Goal: Task Accomplishment & Management: Manage account settings

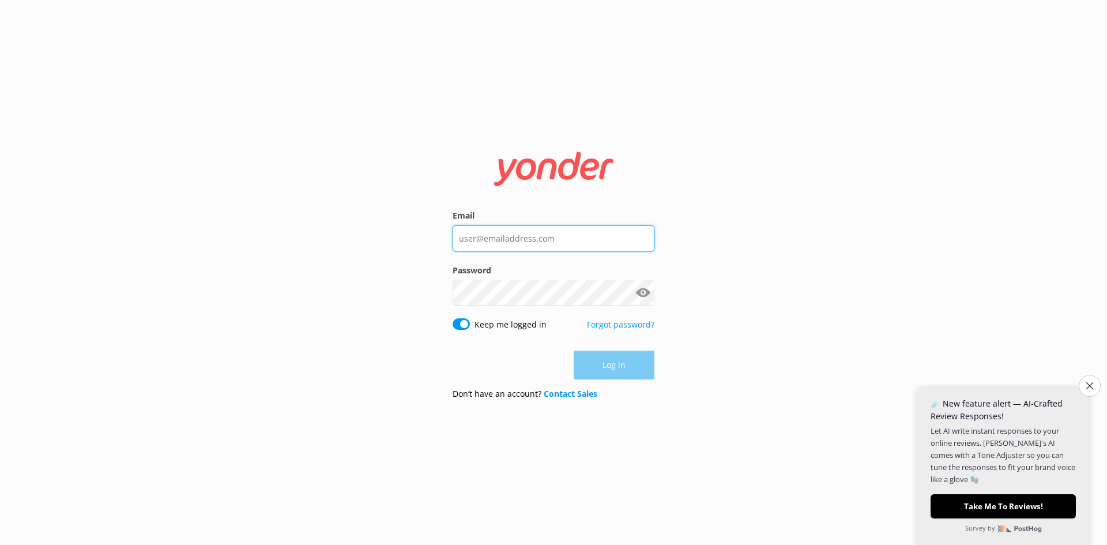
click at [522, 247] on input "Email" at bounding box center [553, 238] width 202 height 26
type input "[PERSON_NAME][EMAIL_ADDRESS][DOMAIN_NAME]"
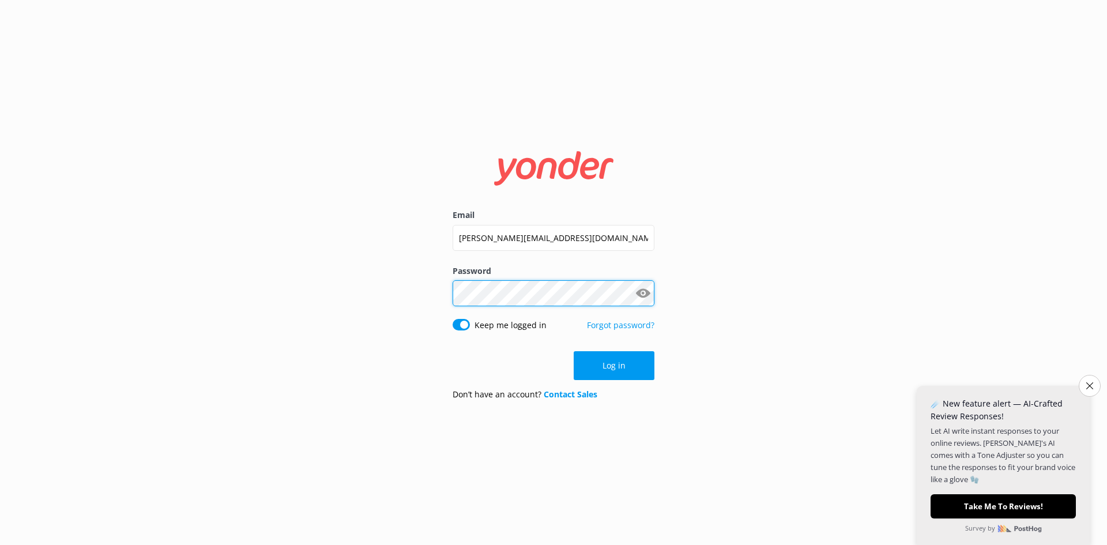
click button "Log in" at bounding box center [613, 365] width 81 height 29
